Goal: Task Accomplishment & Management: Manage account settings

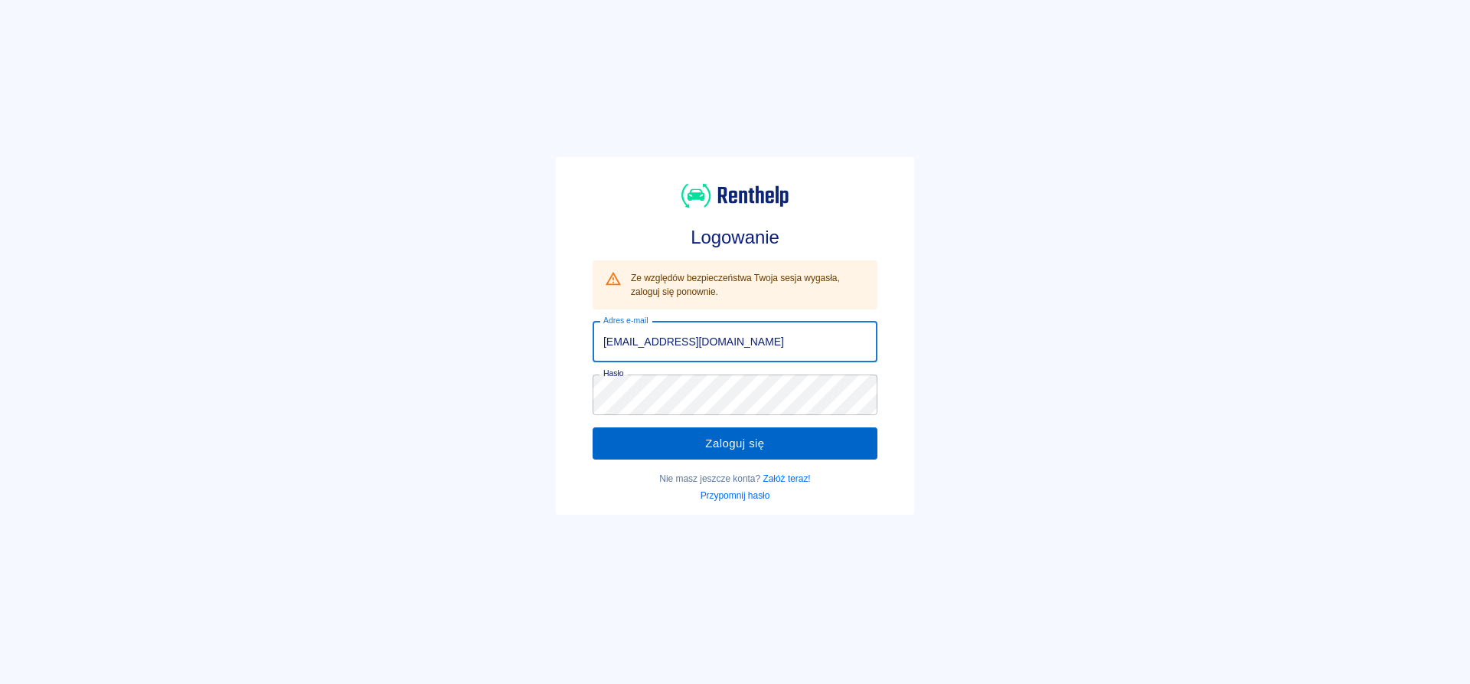
type input "[EMAIL_ADDRESS][DOMAIN_NAME]"
click at [661, 449] on button "Zaloguj się" at bounding box center [735, 443] width 285 height 32
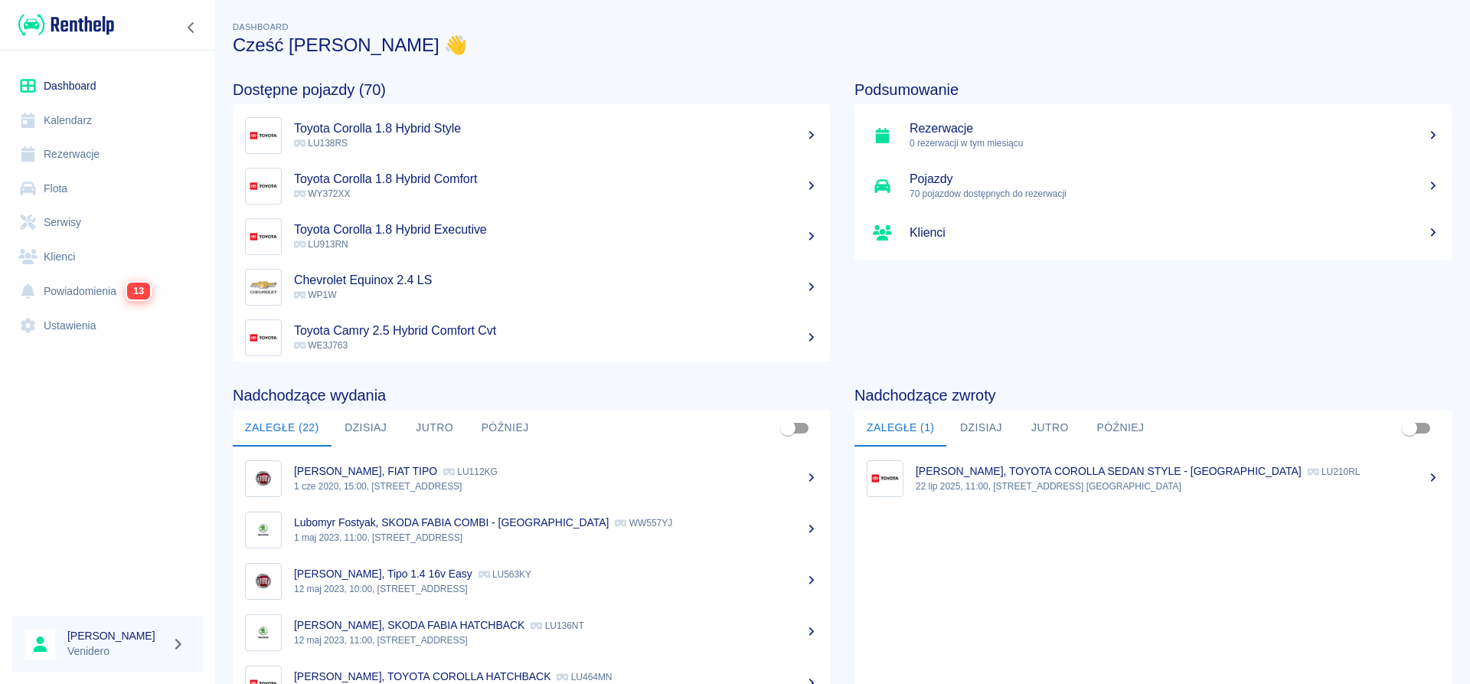
click at [50, 185] on link "Flota" at bounding box center [107, 188] width 191 height 34
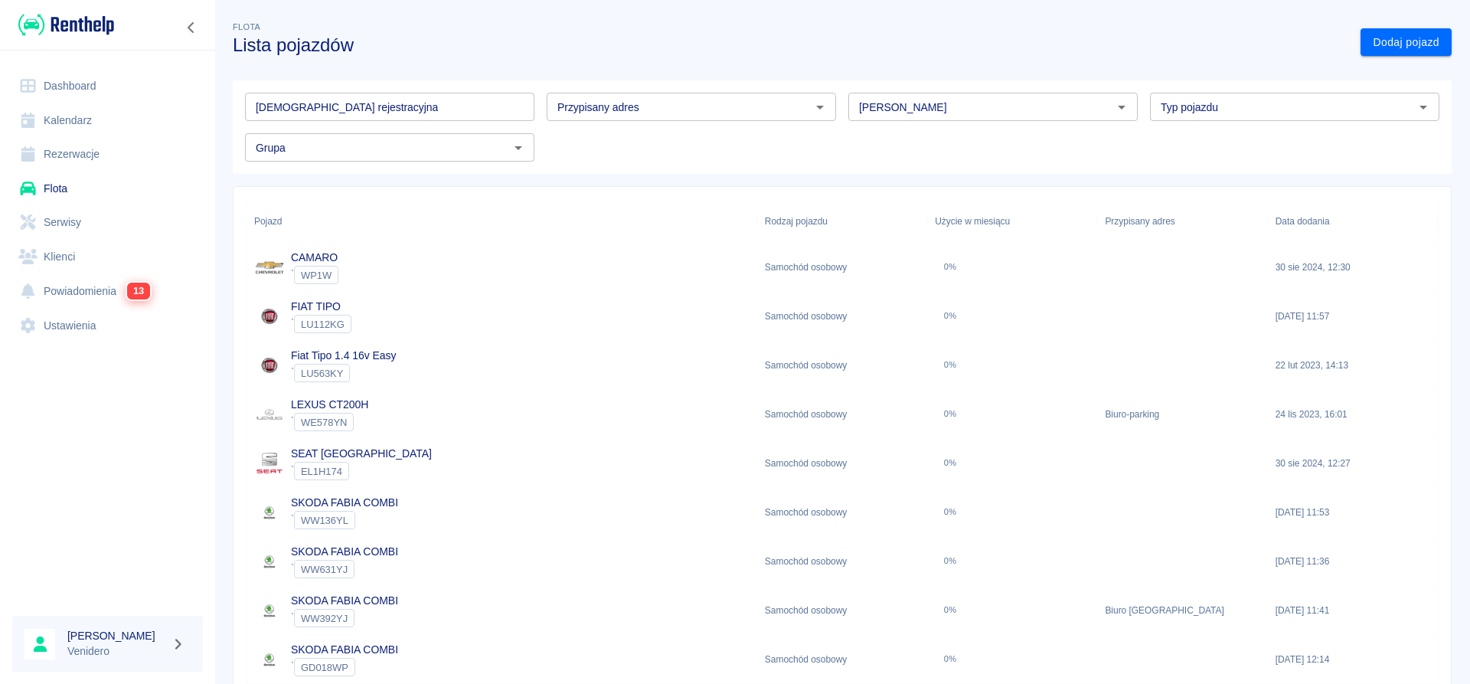
click at [429, 111] on input "[DEMOGRAPHIC_DATA] rejestracyjna" at bounding box center [389, 107] width 289 height 28
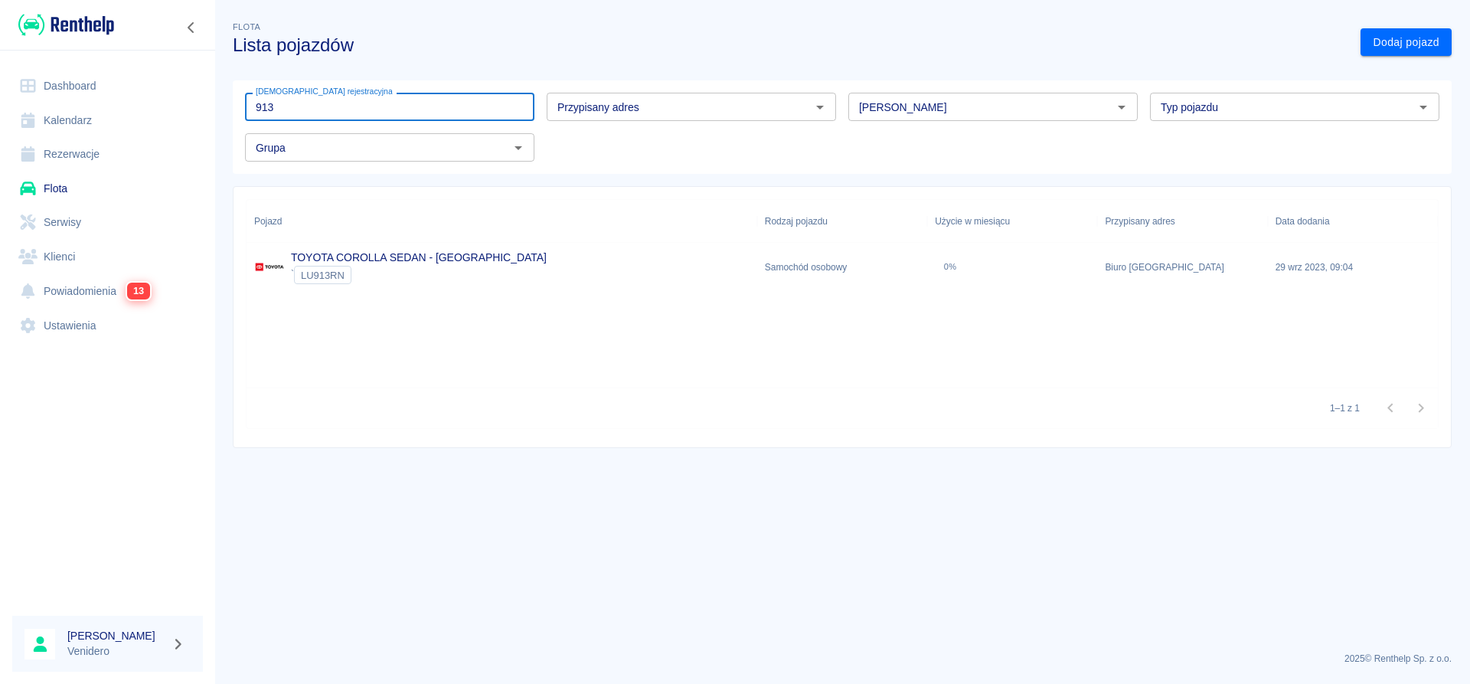
type input "913"
click at [415, 255] on link "TOYOTA COROLLA SEDAN - KRAKÓW" at bounding box center [419, 257] width 256 height 12
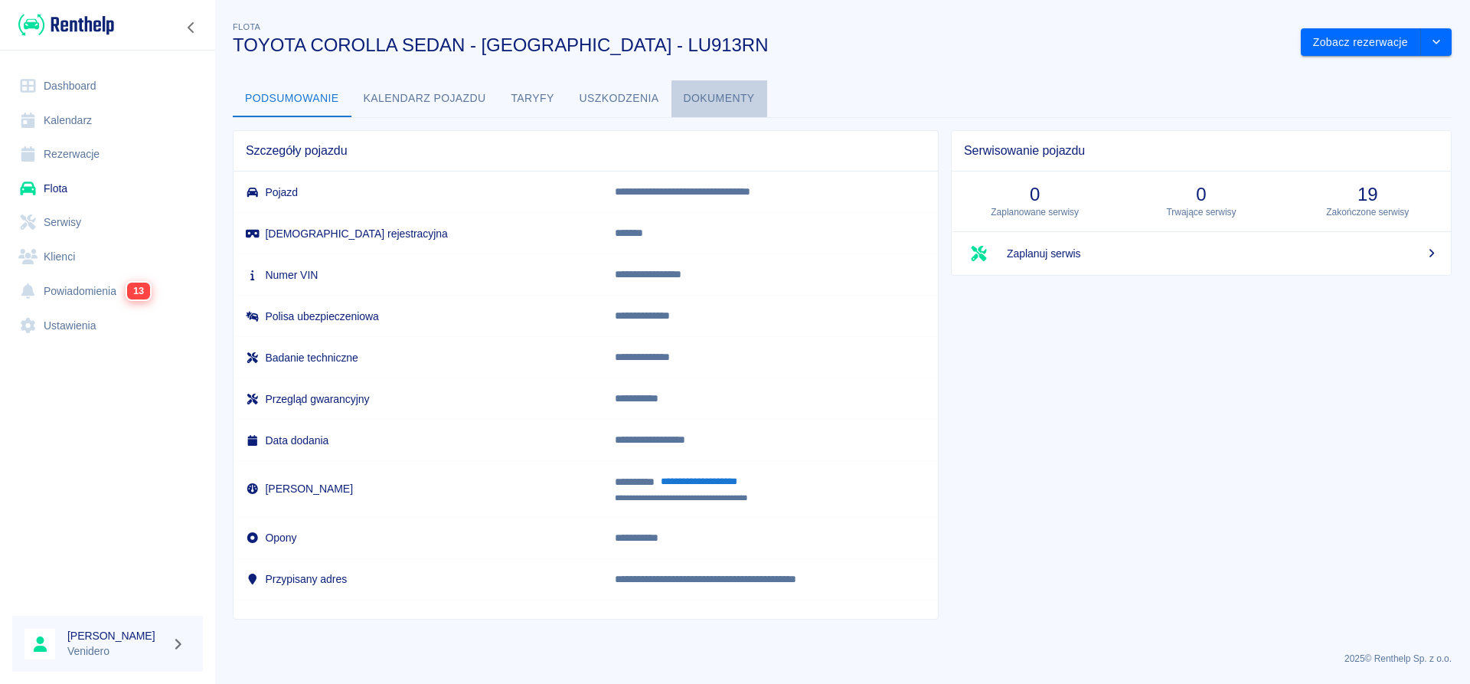
click at [733, 100] on button "Dokumenty" at bounding box center [719, 98] width 96 height 37
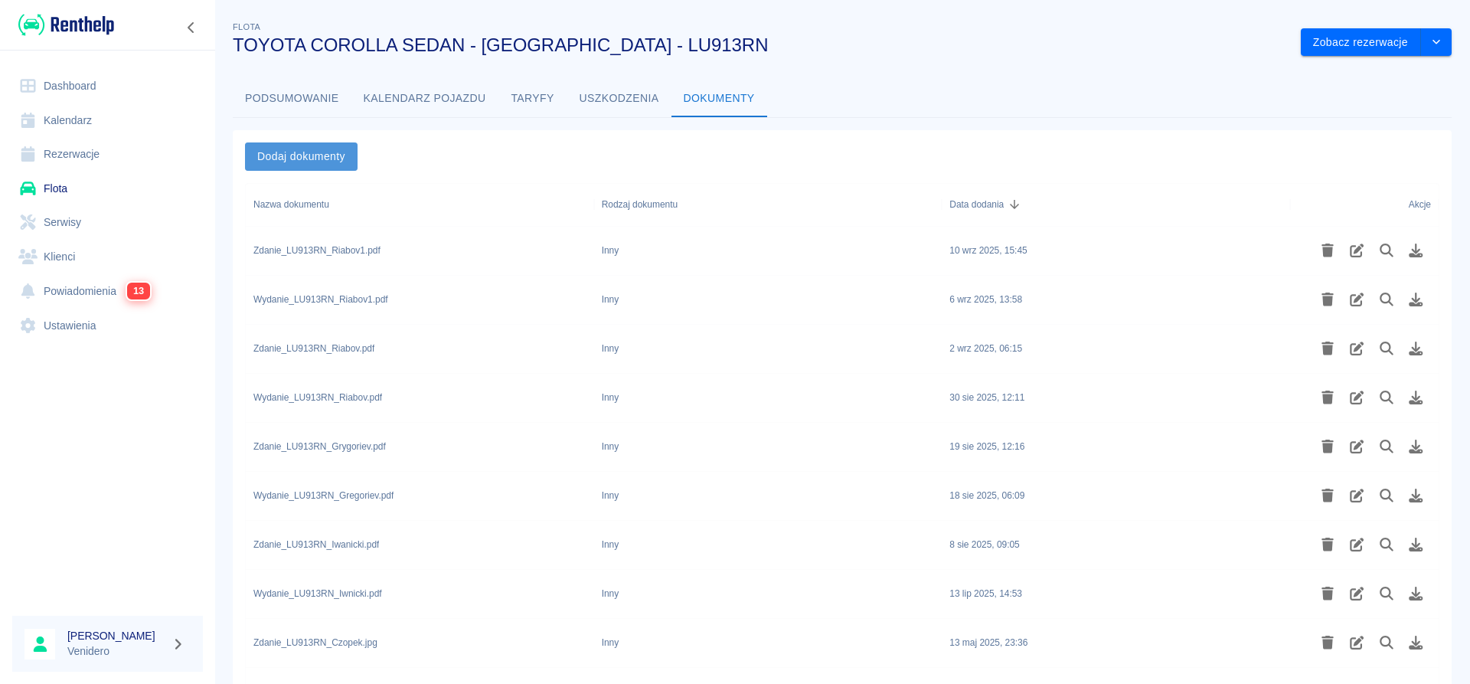
click at [335, 150] on button "Dodaj dokumenty" at bounding box center [301, 156] width 113 height 28
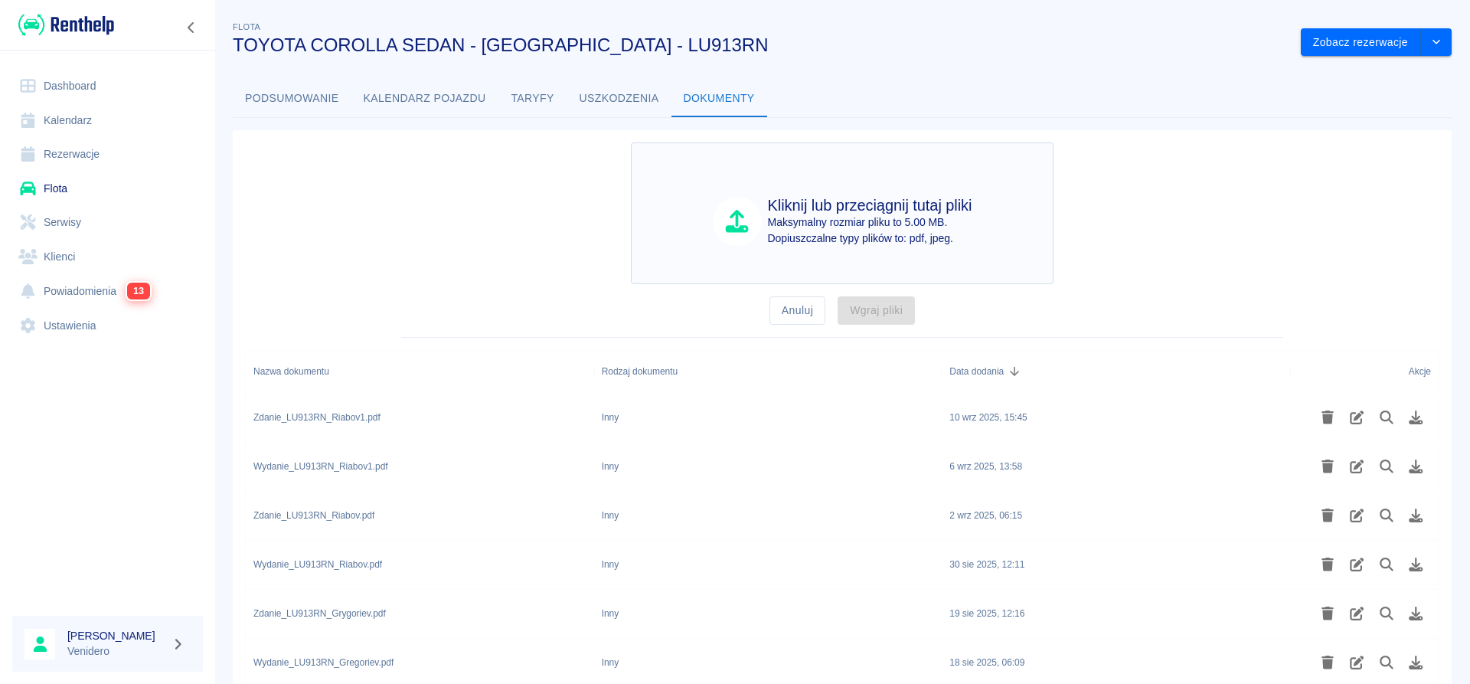
click at [818, 228] on p "Maksymalny rozmiar pliku to 5.00 MB." at bounding box center [870, 222] width 204 height 16
type input "C:\fakepath\Wydanie_LU913RN_Hajduga.pdf"
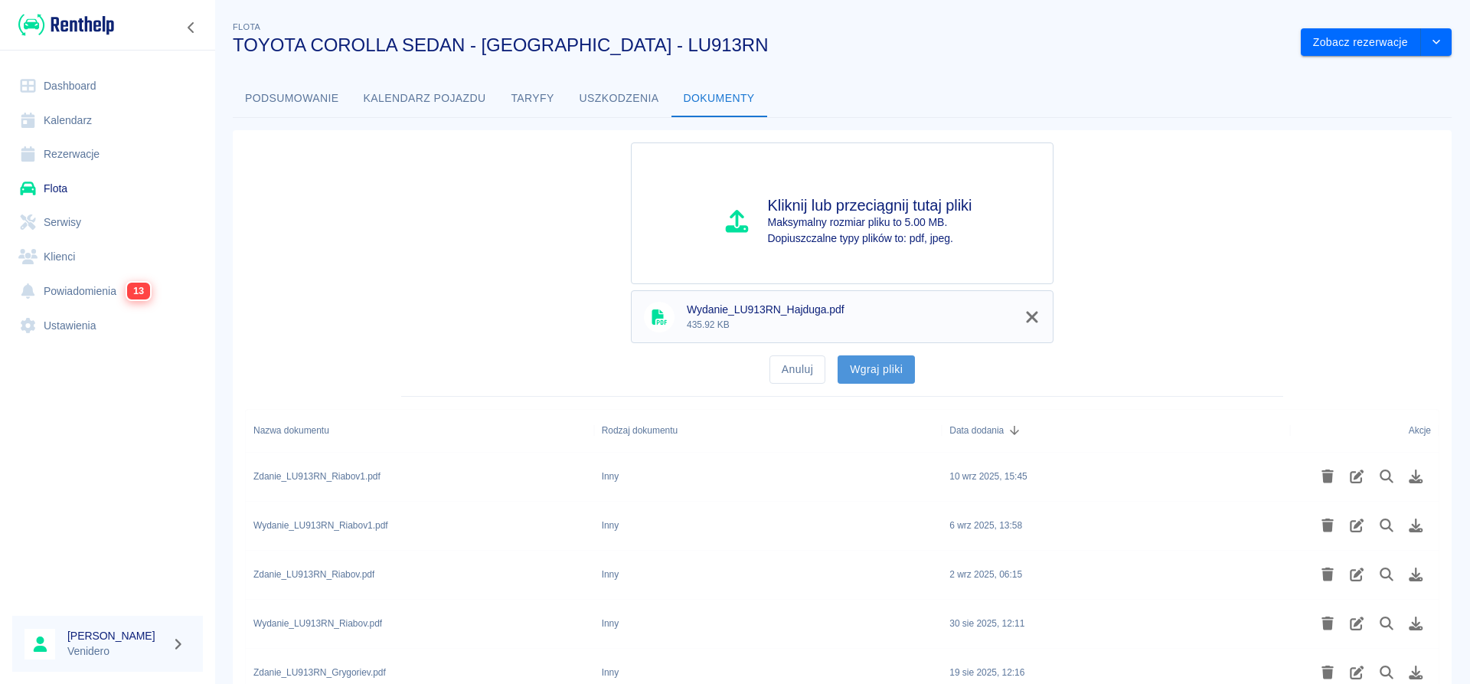
click at [893, 371] on button "Wgraj pliki" at bounding box center [876, 369] width 77 height 28
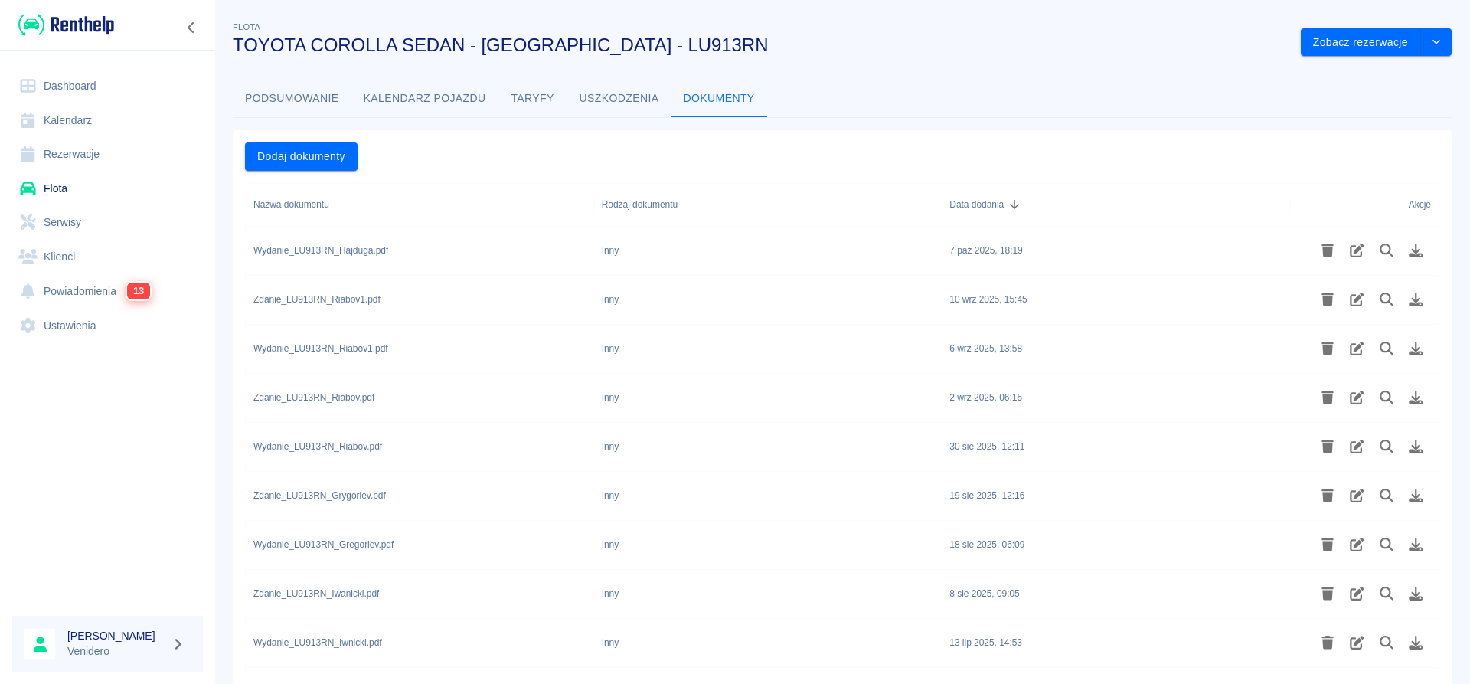
click at [71, 189] on link "Flota" at bounding box center [107, 188] width 191 height 34
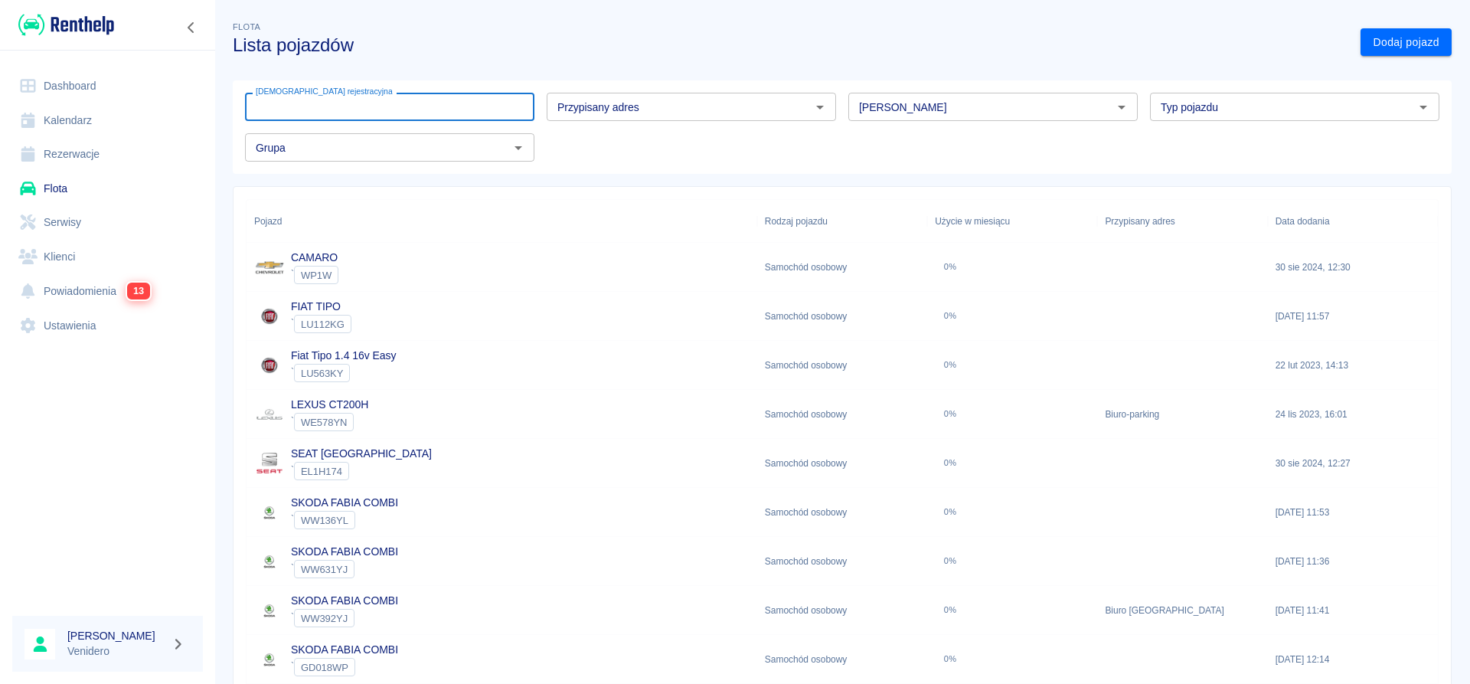
click at [387, 100] on input "[DEMOGRAPHIC_DATA] rejestracyjna" at bounding box center [389, 107] width 289 height 28
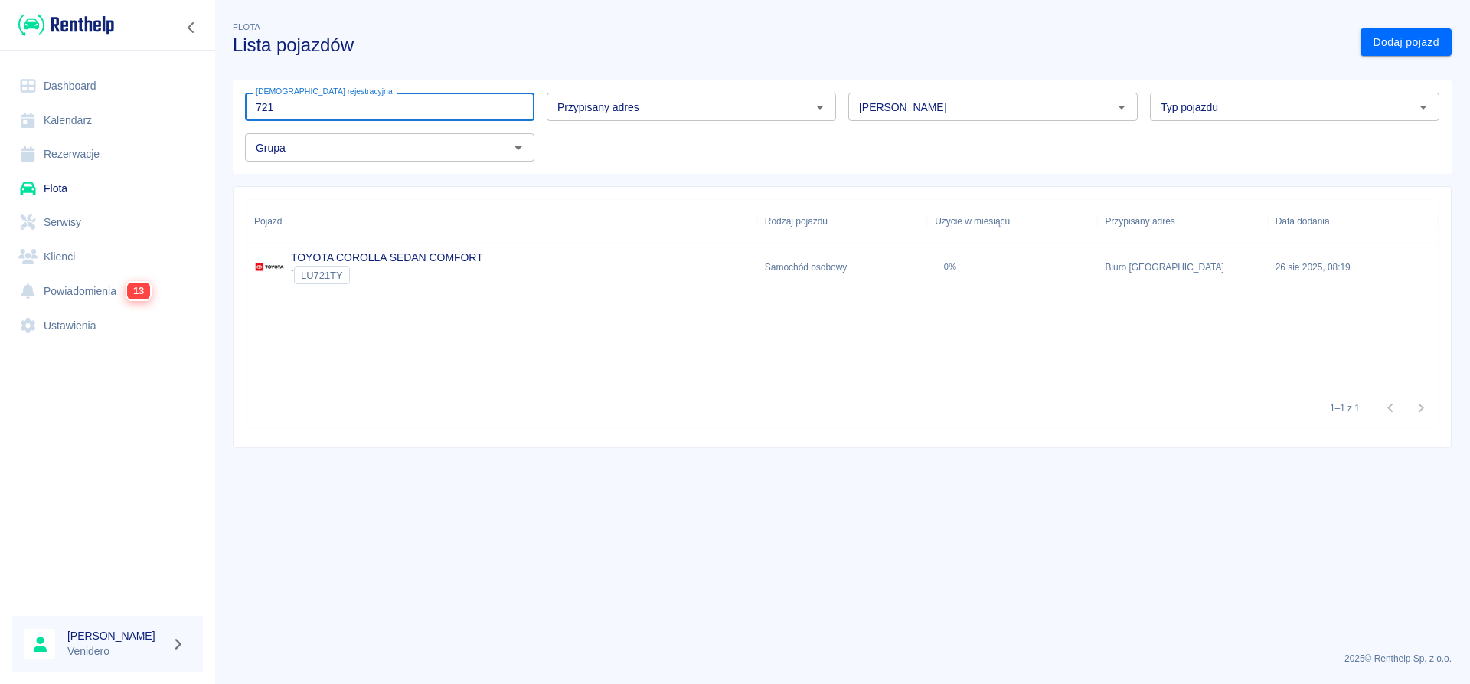
type input "721"
click at [423, 252] on link "TOYOTA COROLLA SEDAN COMFORT" at bounding box center [387, 257] width 192 height 12
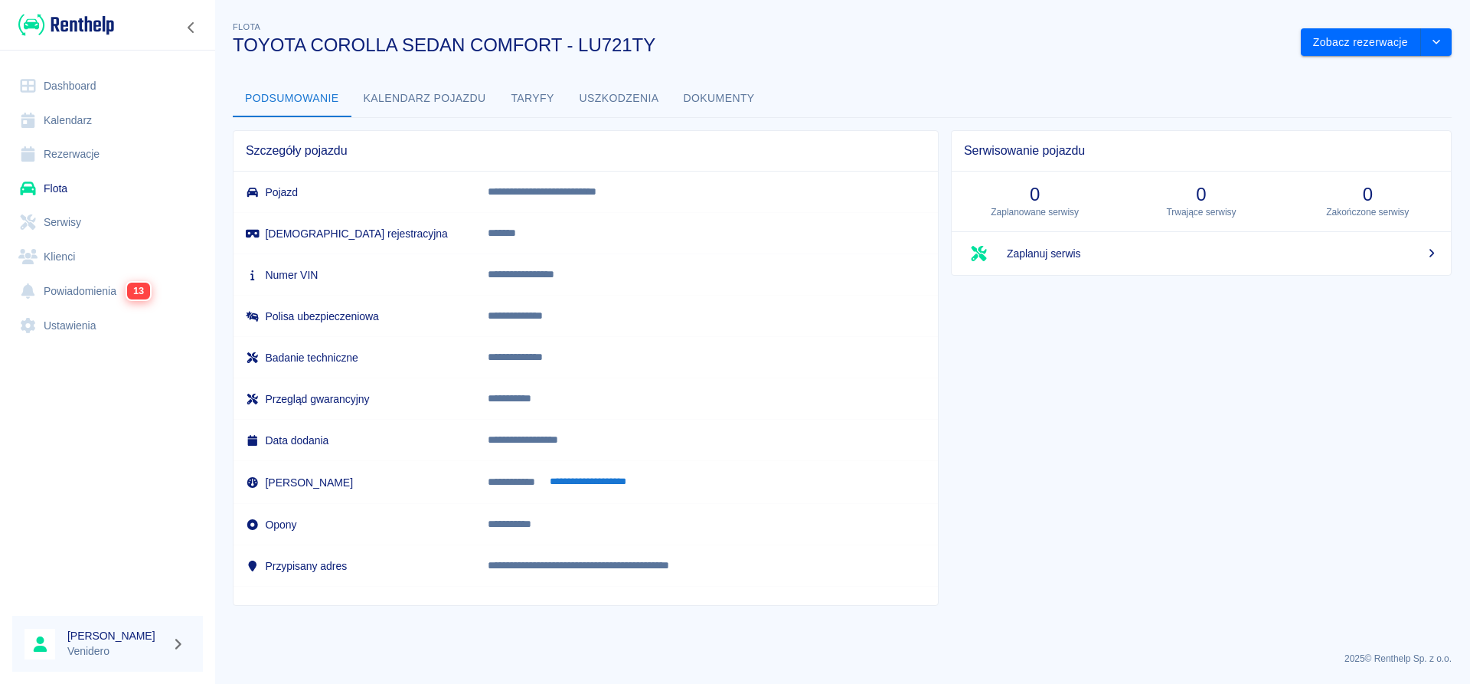
click at [599, 276] on p "**********" at bounding box center [692, 274] width 409 height 16
copy p "**********"
